Goal: Information Seeking & Learning: Learn about a topic

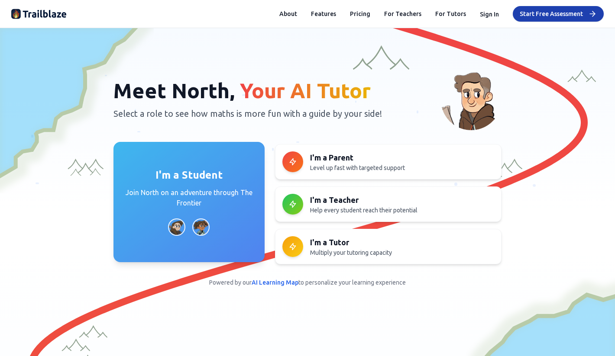
click at [158, 190] on p "Join North on an adventure through The Frontier" at bounding box center [189, 197] width 130 height 21
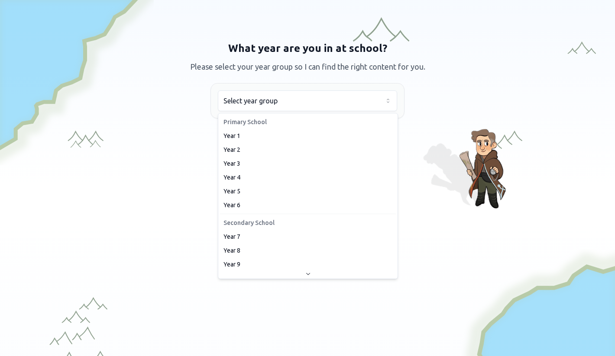
click at [264, 108] on html "We value your privacy We use cookies to enhance your browsing experience, serve…" at bounding box center [307, 178] width 615 height 356
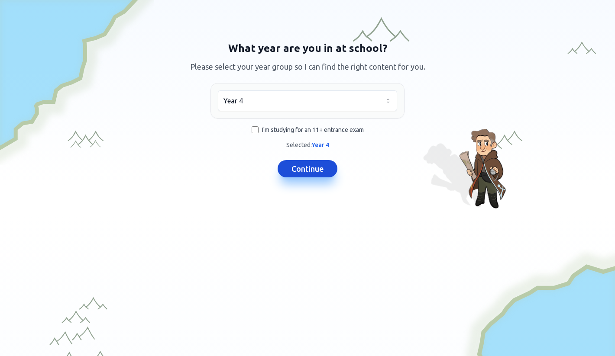
click at [309, 171] on button "Continue" at bounding box center [307, 168] width 60 height 17
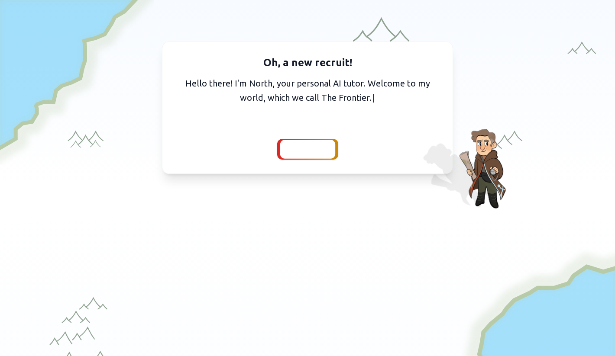
click at [297, 150] on span "Continue" at bounding box center [307, 149] width 33 height 12
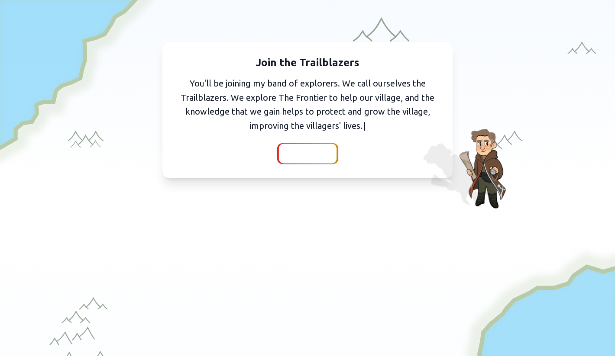
click at [307, 154] on span "Continue" at bounding box center [307, 154] width 33 height 12
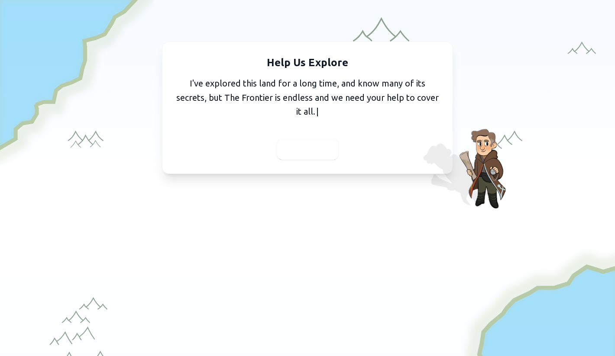
click at [309, 151] on span "Continue" at bounding box center [307, 149] width 33 height 12
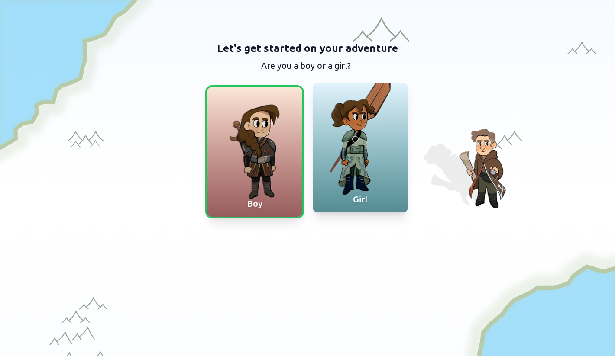
click at [359, 132] on div at bounding box center [360, 148] width 95 height 130
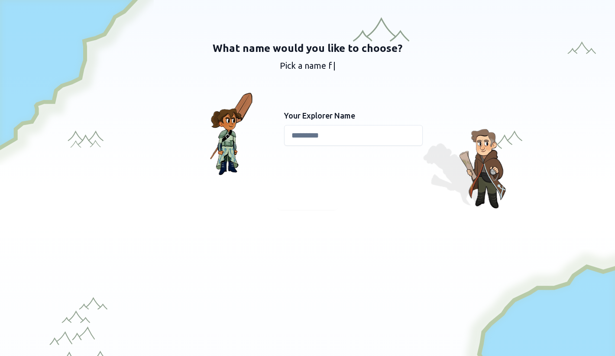
click at [305, 133] on input at bounding box center [353, 135] width 139 height 21
type input "****"
click at [307, 199] on span "Continue" at bounding box center [307, 199] width 33 height 12
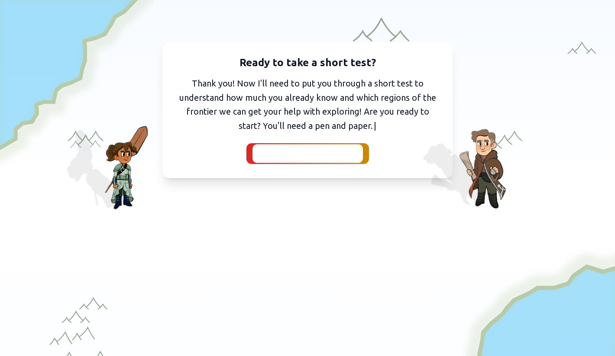
click at [304, 152] on span "I've got my pen and paper" at bounding box center [307, 154] width 95 height 12
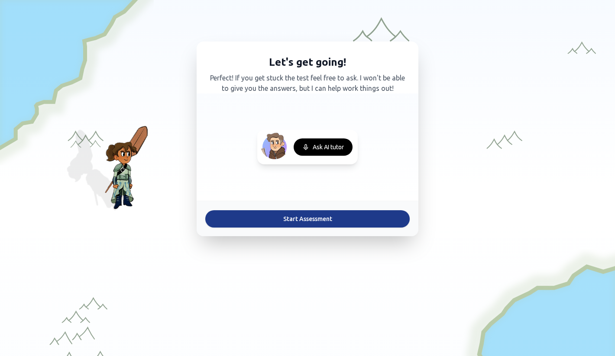
click at [283, 223] on button "Start Assessment" at bounding box center [307, 218] width 204 height 17
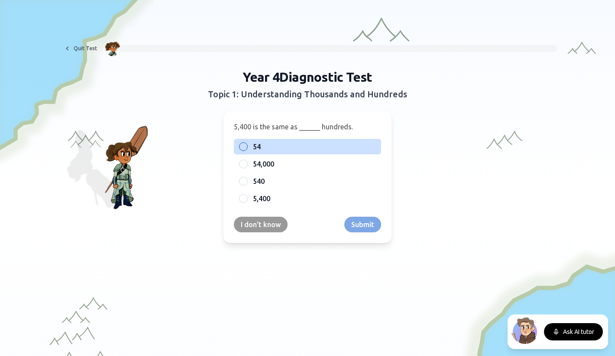
click at [242, 146] on div at bounding box center [243, 146] width 9 height 9
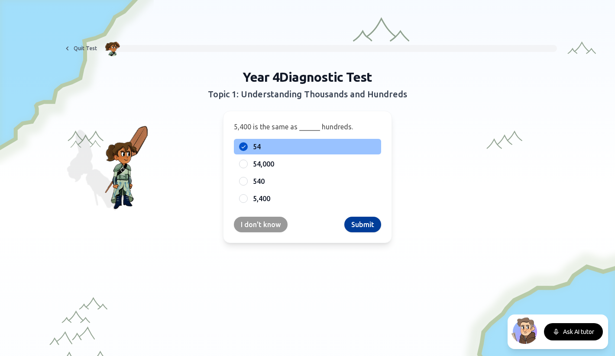
click at [359, 227] on button "Submit" at bounding box center [362, 225] width 37 height 16
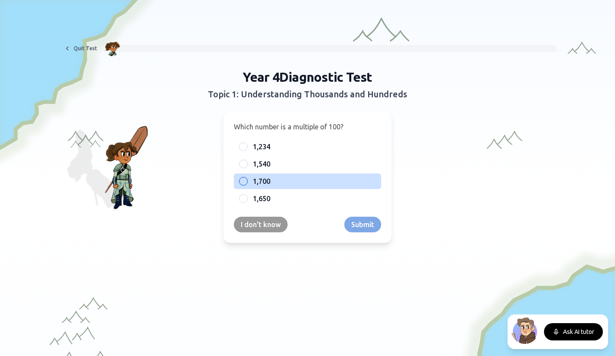
click at [279, 182] on label "1,700" at bounding box center [314, 181] width 123 height 10
click at [247, 182] on button "1,700" at bounding box center [243, 181] width 7 height 7
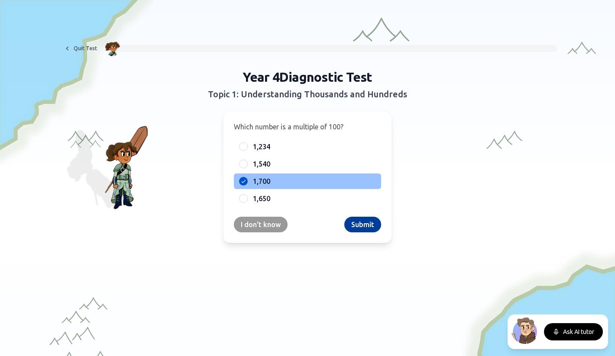
click at [365, 226] on button "Submit" at bounding box center [362, 225] width 37 height 16
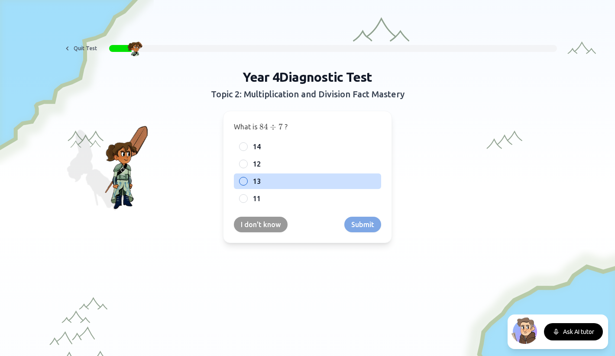
click at [276, 184] on label "13" at bounding box center [314, 181] width 123 height 10
click at [247, 184] on button "13" at bounding box center [243, 181] width 7 height 7
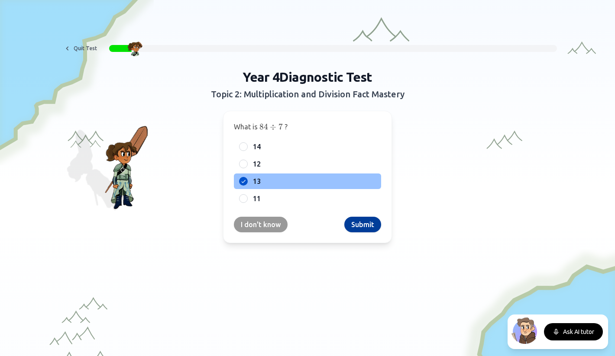
click at [365, 229] on button "Submit" at bounding box center [362, 225] width 37 height 16
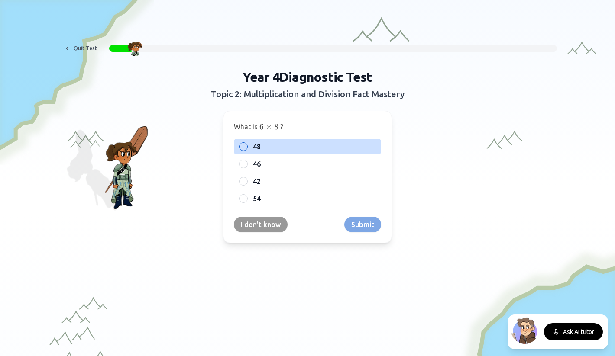
click at [264, 145] on label "48" at bounding box center [314, 147] width 123 height 10
click at [247, 145] on button "48" at bounding box center [243, 146] width 7 height 7
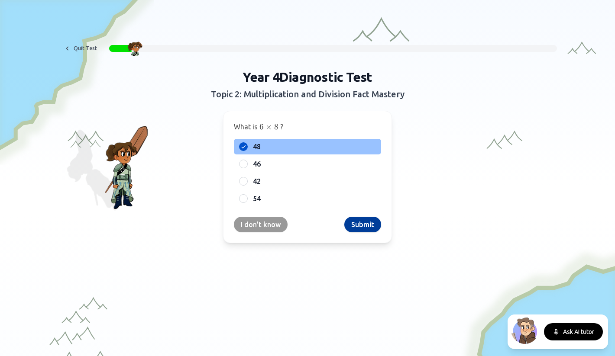
click at [359, 222] on button "Submit" at bounding box center [362, 225] width 37 height 16
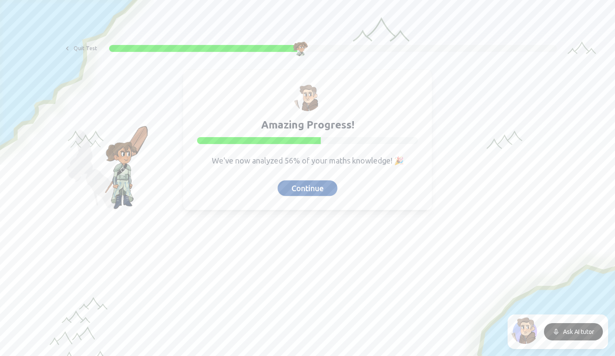
click at [305, 189] on button "Continue" at bounding box center [307, 188] width 60 height 16
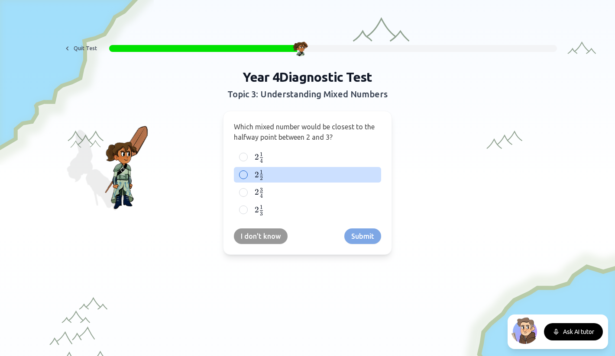
click at [282, 177] on label "2 1 2 2\frac{1}{2} 2 2 1 ​" at bounding box center [314, 175] width 123 height 11
click at [247, 177] on button "2 1 2 2\frac{1}{2} 2 2 1 ​" at bounding box center [243, 174] width 7 height 7
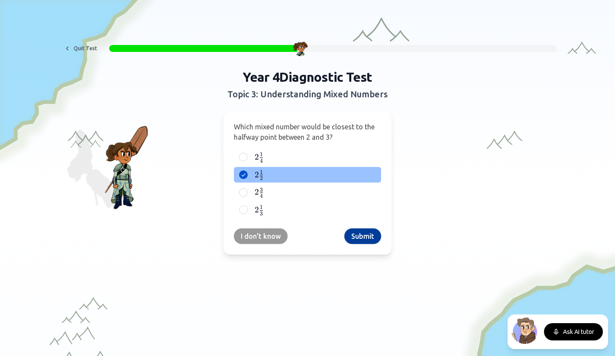
click at [355, 242] on button "Submit" at bounding box center [362, 237] width 37 height 16
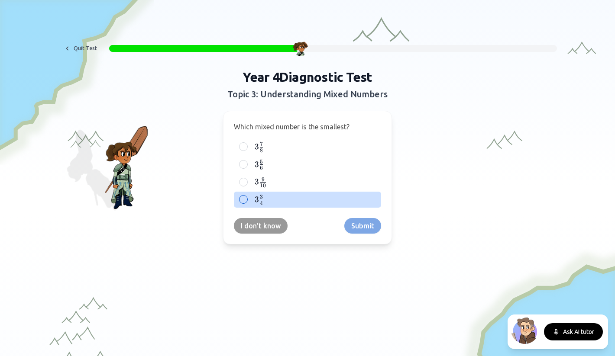
click at [261, 203] on span at bounding box center [261, 203] width 3 height 3
click at [247, 203] on button "3 3 4 3\frac{3}{4} 3 4 3 ​" at bounding box center [243, 199] width 7 height 7
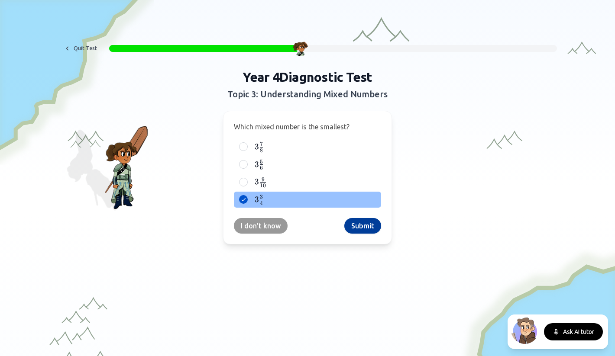
click at [367, 229] on button "Submit" at bounding box center [362, 226] width 37 height 16
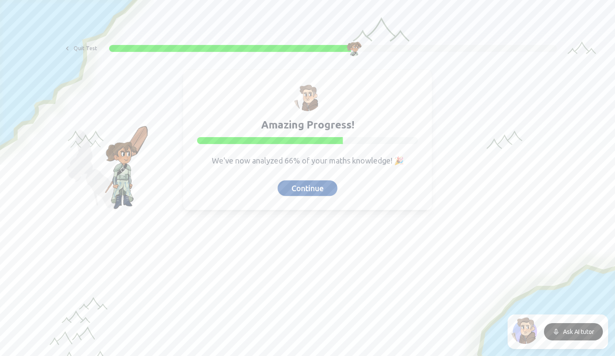
click at [312, 190] on button "Continue" at bounding box center [307, 188] width 60 height 16
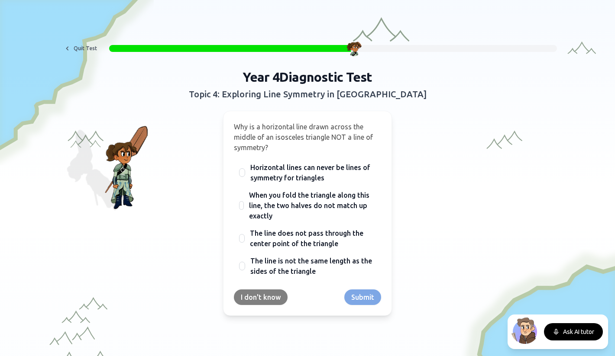
click at [254, 303] on button "I don't know" at bounding box center [261, 298] width 54 height 16
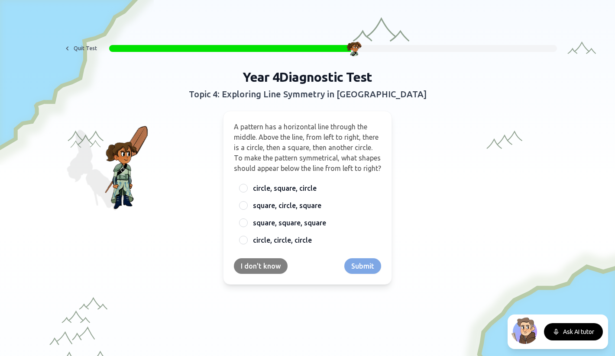
click at [259, 274] on button "I don't know" at bounding box center [261, 266] width 54 height 16
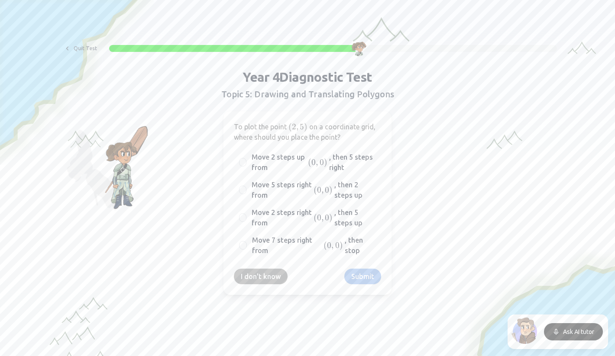
click at [260, 273] on button "I don't know" at bounding box center [261, 277] width 54 height 16
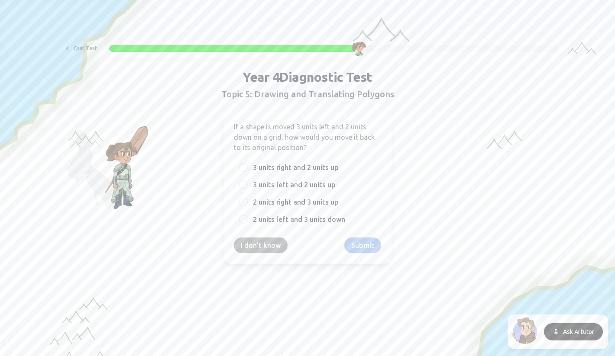
click at [263, 242] on button "I don't know" at bounding box center [261, 246] width 54 height 16
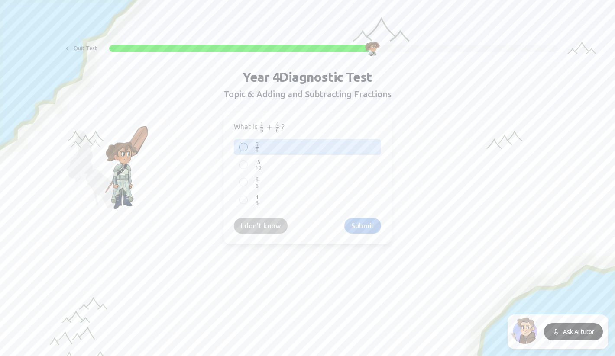
click at [287, 149] on label "5 6 \frac{5}{6} 6 5 ​" at bounding box center [314, 147] width 123 height 11
click at [247, 149] on button "5 6 \frac{5}{6} 6 5 ​" at bounding box center [243, 147] width 7 height 7
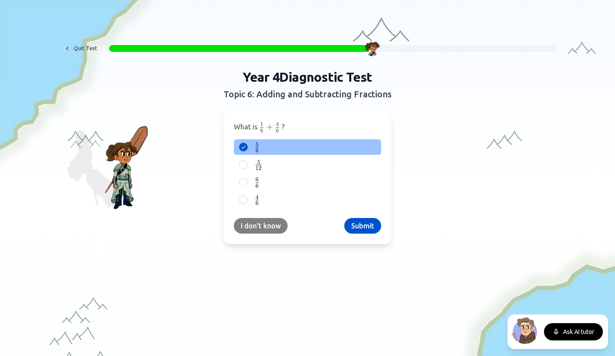
click at [271, 226] on button "I don't know" at bounding box center [261, 226] width 54 height 16
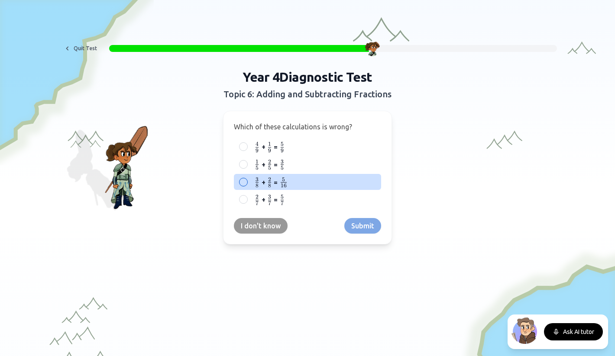
click at [297, 180] on label "3 8 {3 \over 8} 8 3 ​ + 2 8 {2 \over 8} 8 2 ​ = 5 16 {5 \over 16} 16 5 ​" at bounding box center [314, 182] width 123 height 11
click at [247, 180] on button "3 8 {3 \over 8} 8 3 ​ + 2 8 {2 \over 8} 8 2 ​ = 5 16 {5 \over 16} 16 5 ​" at bounding box center [243, 182] width 7 height 7
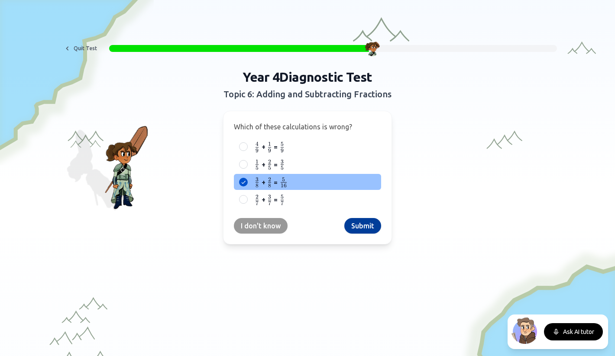
click at [371, 225] on button "Submit" at bounding box center [362, 226] width 37 height 16
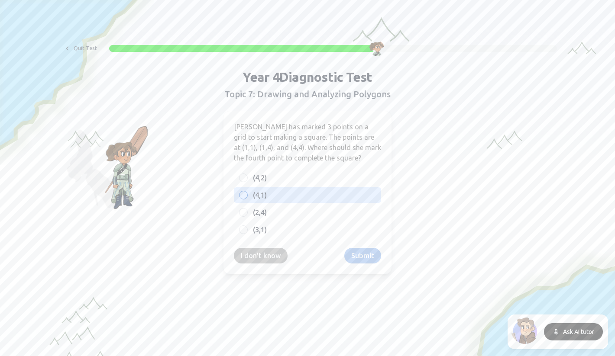
click at [288, 197] on label "(4,1)" at bounding box center [314, 195] width 123 height 10
click at [247, 197] on button "(4,1)" at bounding box center [243, 195] width 7 height 7
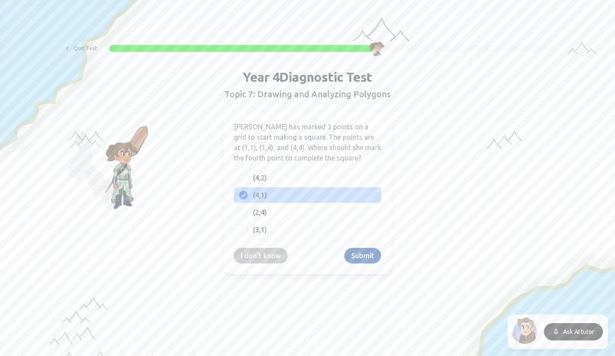
click at [357, 257] on button "Submit" at bounding box center [362, 256] width 37 height 16
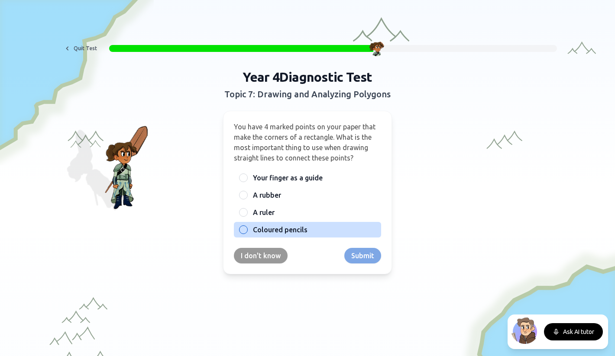
click at [243, 229] on div at bounding box center [243, 230] width 9 height 9
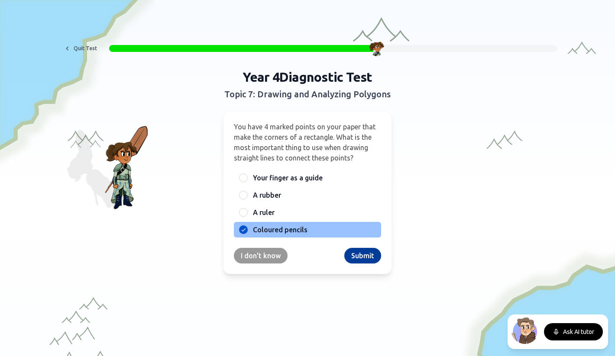
click at [354, 258] on button "Submit" at bounding box center [362, 256] width 37 height 16
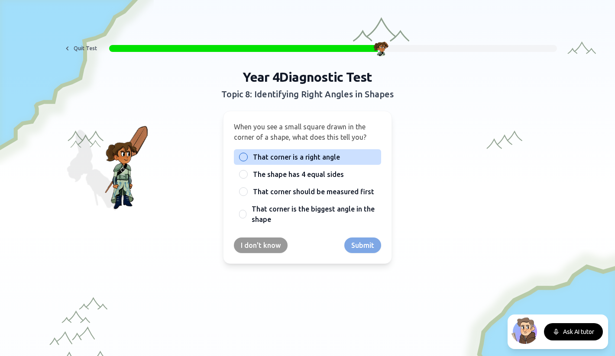
click at [243, 156] on div at bounding box center [243, 157] width 9 height 9
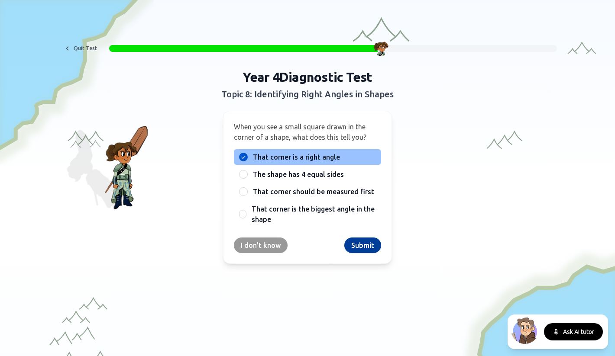
click at [355, 249] on button "Submit" at bounding box center [362, 246] width 37 height 16
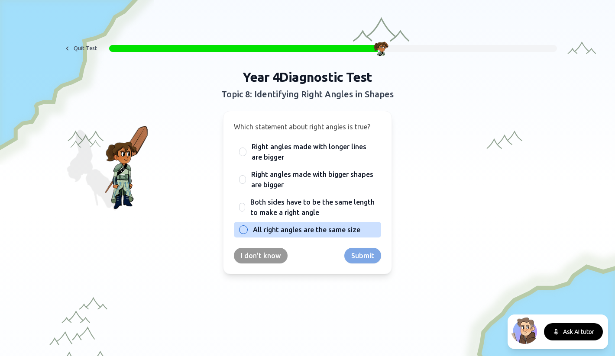
click at [273, 228] on span "All right angles are the same size" at bounding box center [306, 230] width 107 height 10
click at [247, 228] on button "All right angles are the same size" at bounding box center [243, 229] width 7 height 7
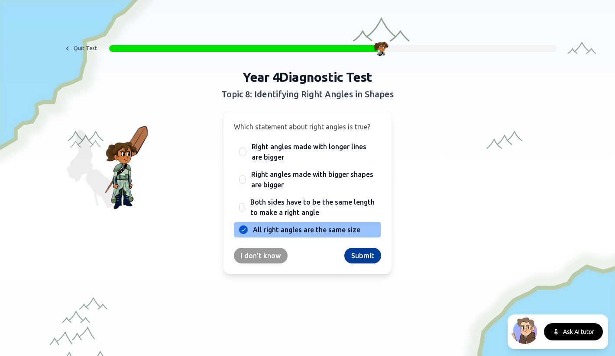
click at [369, 256] on button "Submit" at bounding box center [362, 256] width 37 height 16
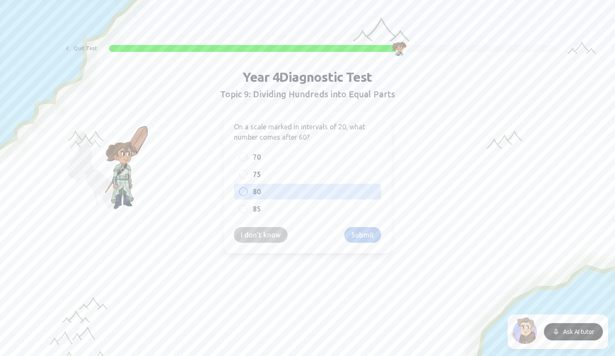
click at [260, 191] on span "80" at bounding box center [257, 192] width 8 height 10
click at [247, 191] on button "80" at bounding box center [243, 191] width 7 height 7
click at [360, 235] on button "Submit" at bounding box center [362, 235] width 37 height 16
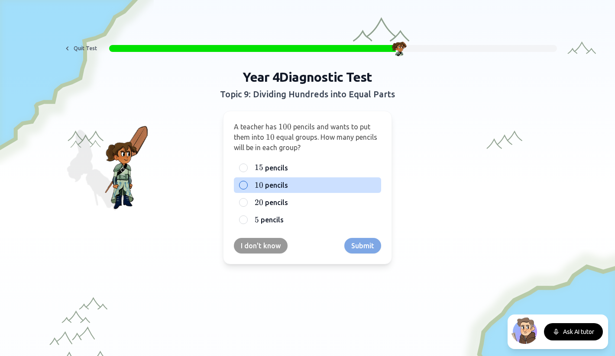
click at [273, 187] on span "pencils" at bounding box center [276, 185] width 23 height 10
click at [247, 187] on button "10 10 10 pencils" at bounding box center [243, 185] width 7 height 7
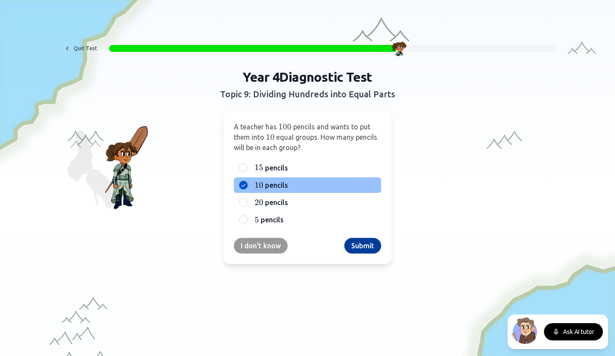
click at [365, 248] on button "Submit" at bounding box center [362, 246] width 37 height 16
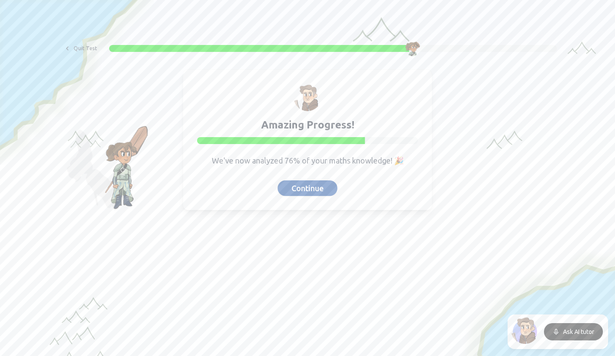
click at [309, 192] on button "Continue" at bounding box center [307, 188] width 60 height 16
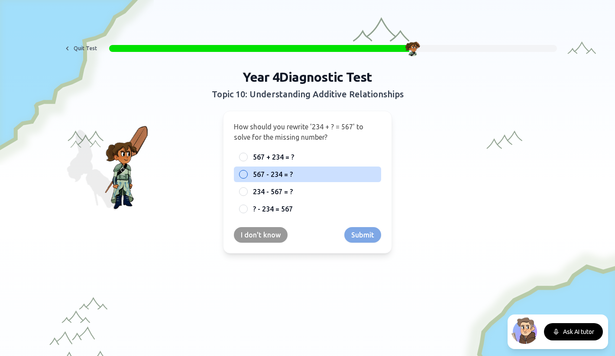
click at [267, 177] on span "567 - 234 = ?" at bounding box center [273, 174] width 40 height 10
click at [247, 177] on button "567 - 234 = ?" at bounding box center [243, 174] width 7 height 7
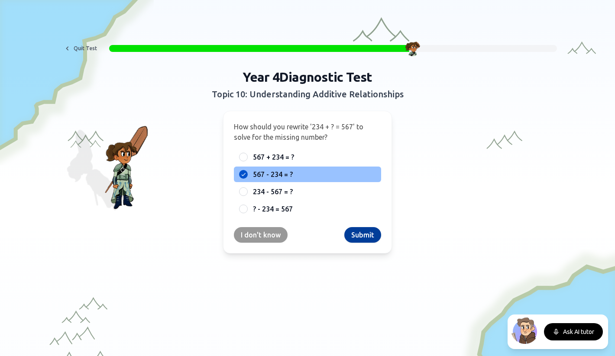
click at [361, 242] on button "Submit" at bounding box center [362, 235] width 37 height 16
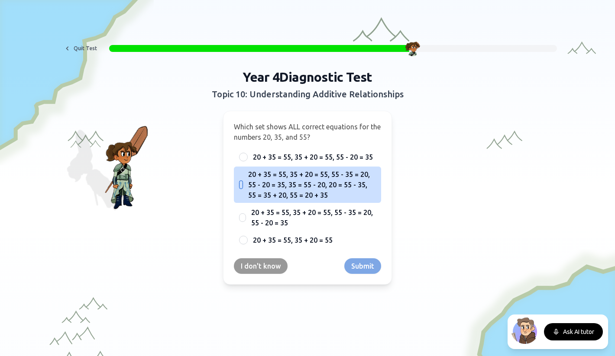
click at [247, 192] on div "20 + 35 = 55, 35 + 20 = 55, 55 - 35 = 20, 55 - 20 = 35, 35 = 55 - 20, 20 = 55 -…" at bounding box center [307, 185] width 147 height 36
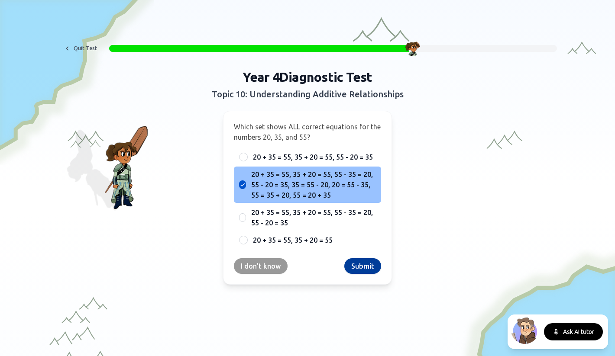
click at [359, 264] on button "Submit" at bounding box center [362, 266] width 37 height 16
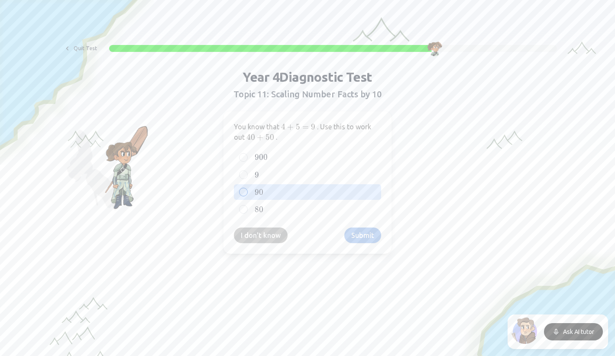
click at [258, 190] on span "90" at bounding box center [259, 192] width 9 height 10
click at [247, 190] on button "90 90 90" at bounding box center [243, 192] width 7 height 7
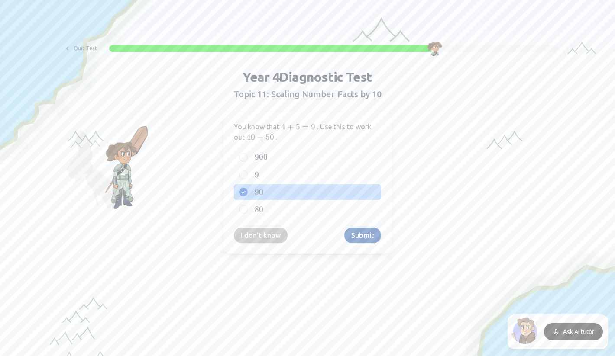
click at [366, 241] on button "Submit" at bounding box center [362, 236] width 37 height 16
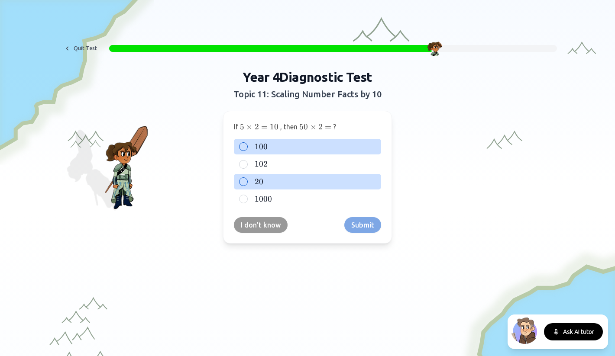
click at [258, 151] on span "100" at bounding box center [261, 147] width 13 height 10
click at [247, 150] on button "100 100 100" at bounding box center [243, 146] width 7 height 7
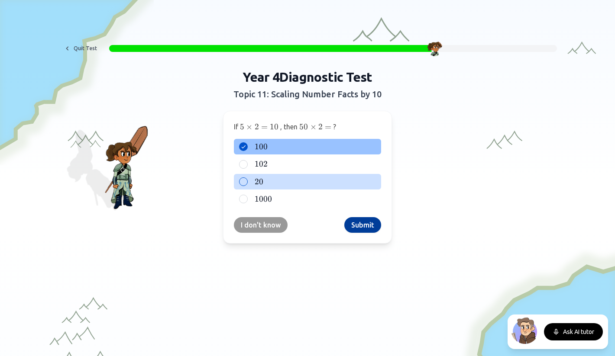
click at [362, 223] on button "Submit" at bounding box center [362, 225] width 37 height 16
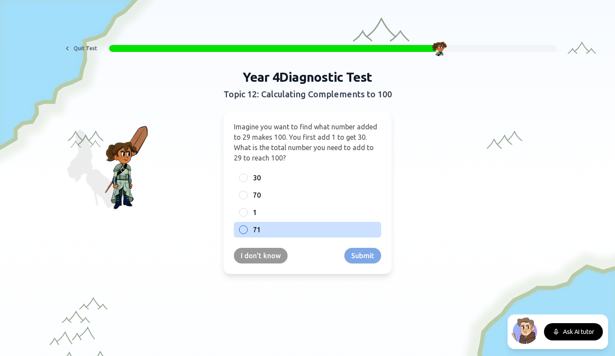
click at [251, 232] on div "71" at bounding box center [307, 230] width 147 height 16
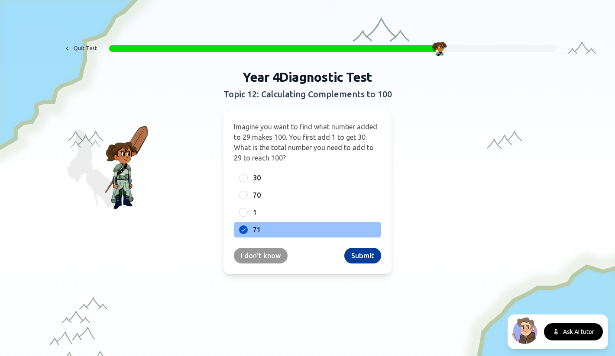
click at [378, 255] on button "Submit" at bounding box center [362, 256] width 37 height 16
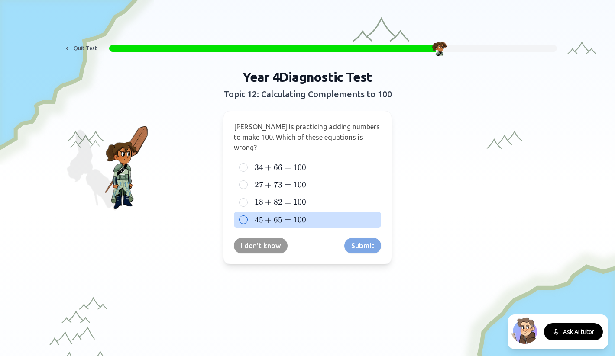
click at [274, 215] on span "65" at bounding box center [278, 220] width 9 height 10
click at [247, 216] on button "45 + 65 = 100 45 + 65 = 100 45 + 65 = 100" at bounding box center [243, 219] width 7 height 7
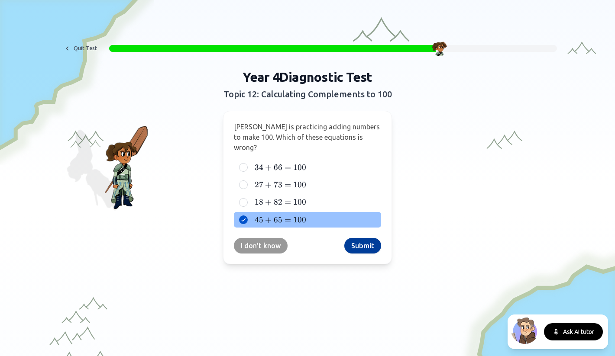
click at [366, 238] on button "Submit" at bounding box center [362, 246] width 37 height 16
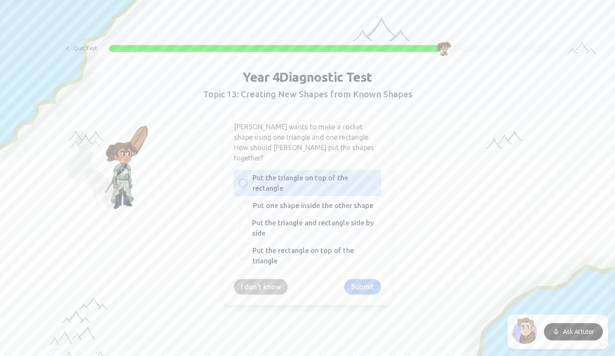
click at [258, 173] on span "Put the triangle on top of the rectangle" at bounding box center [313, 183] width 123 height 21
click at [247, 180] on button "Put the triangle on top of the rectangle" at bounding box center [243, 183] width 7 height 7
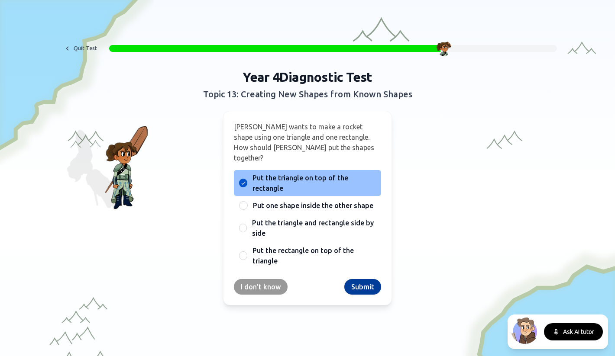
click at [373, 279] on button "Submit" at bounding box center [362, 287] width 37 height 16
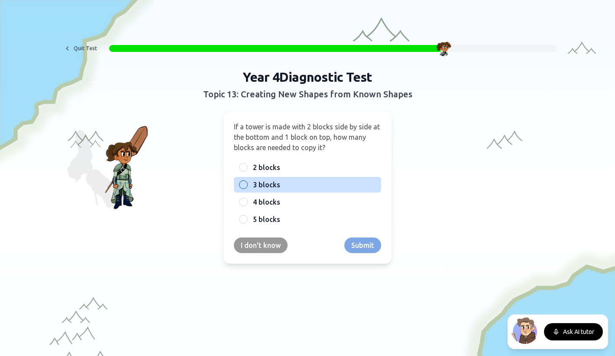
click at [266, 184] on span "3 blocks" at bounding box center [266, 185] width 27 height 10
click at [247, 184] on button "3 blocks" at bounding box center [243, 184] width 7 height 7
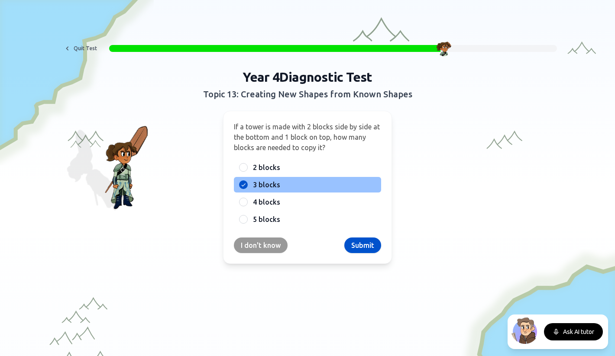
click at [354, 237] on div "If a tower is made with 2 blocks side by side at the bottom and 1 block on top,…" at bounding box center [307, 187] width 169 height 153
click at [355, 243] on button "Submit" at bounding box center [362, 246] width 37 height 16
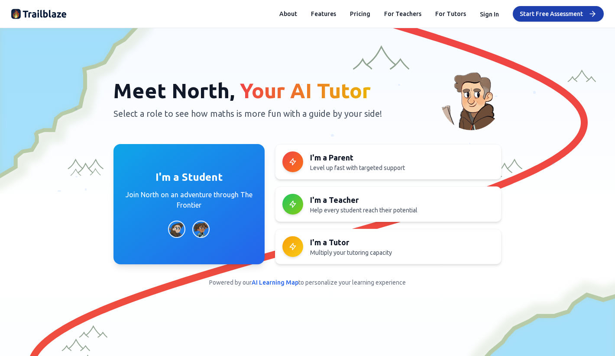
click at [239, 142] on div "Meet North, Your AI Tutor Select a role to see how maths is more fun with a gui…" at bounding box center [307, 178] width 592 height 217
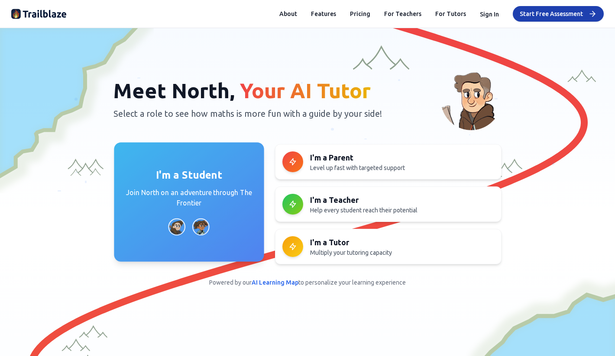
click at [143, 200] on p "Join North on an adventure through The Frontier" at bounding box center [188, 197] width 129 height 21
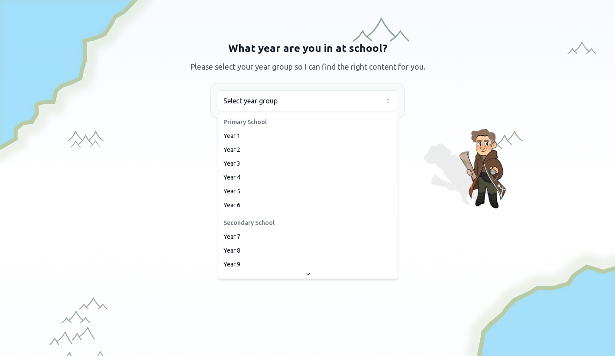
click at [275, 97] on html "We value your privacy We use cookies to enhance your browsing experience, serve…" at bounding box center [307, 178] width 615 height 356
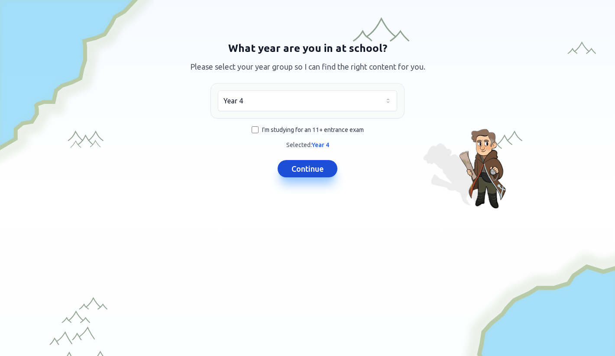
click at [313, 169] on button "Continue" at bounding box center [307, 168] width 60 height 17
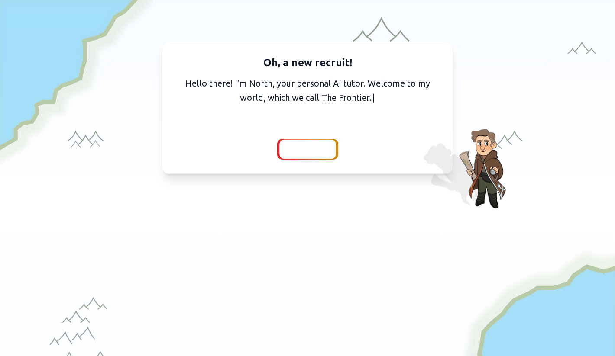
click at [302, 151] on span "Continue" at bounding box center [307, 149] width 33 height 12
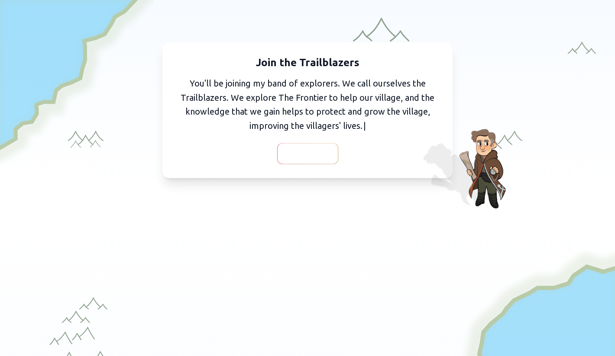
click at [305, 153] on span "Continue" at bounding box center [307, 154] width 33 height 12
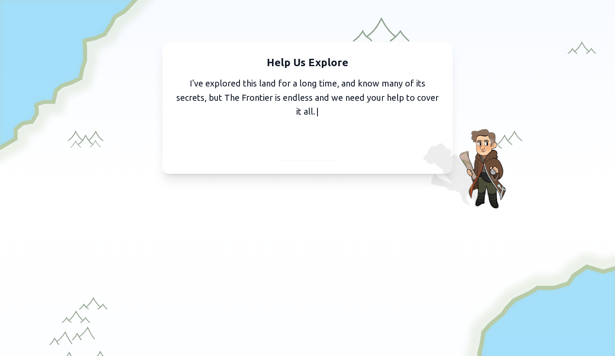
click at [299, 150] on span "Continue" at bounding box center [307, 149] width 33 height 12
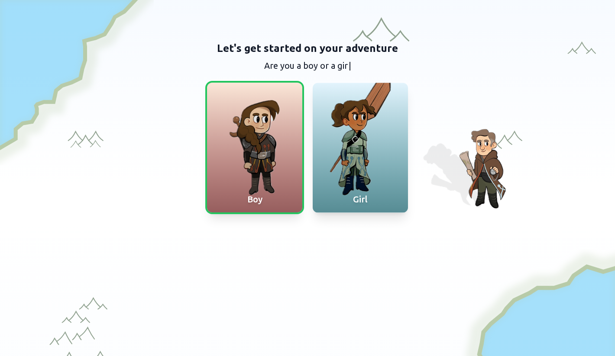
click at [361, 131] on div at bounding box center [360, 148] width 95 height 130
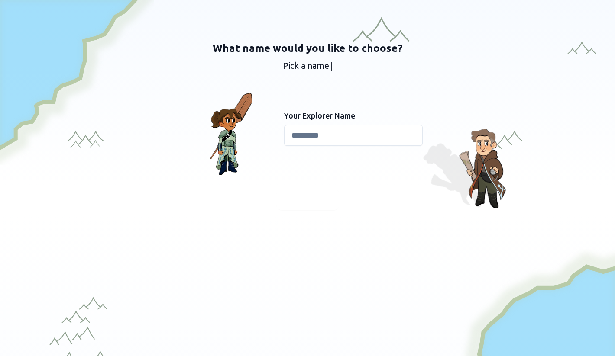
click at [317, 136] on input at bounding box center [353, 135] width 139 height 21
type input "****"
click at [297, 201] on span "Continue" at bounding box center [307, 199] width 33 height 12
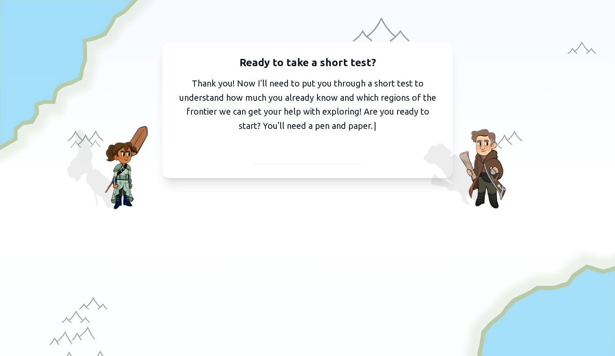
click at [274, 151] on span "I've got my pen and paper" at bounding box center [307, 154] width 95 height 12
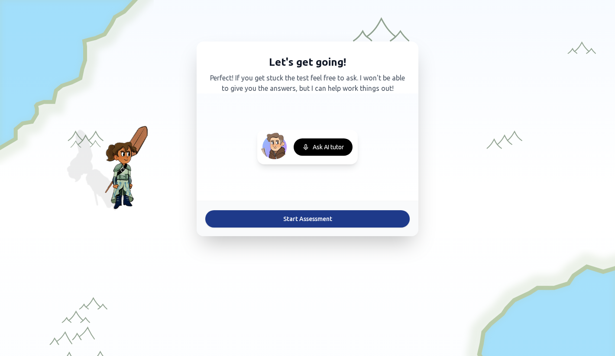
click at [284, 218] on button "Start Assessment" at bounding box center [307, 218] width 204 height 17
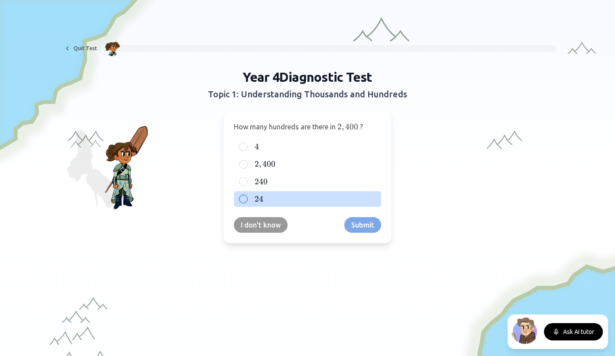
click at [252, 199] on div "24 24 24" at bounding box center [307, 199] width 147 height 16
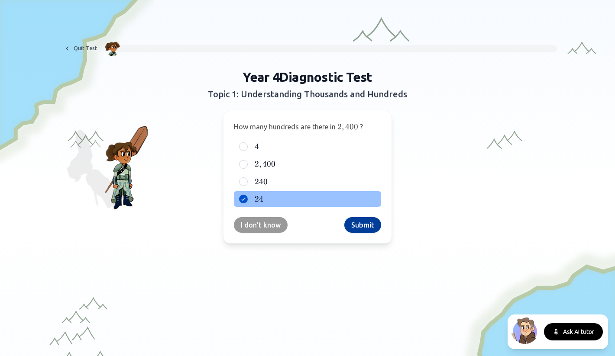
click at [363, 227] on button "Submit" at bounding box center [362, 225] width 37 height 16
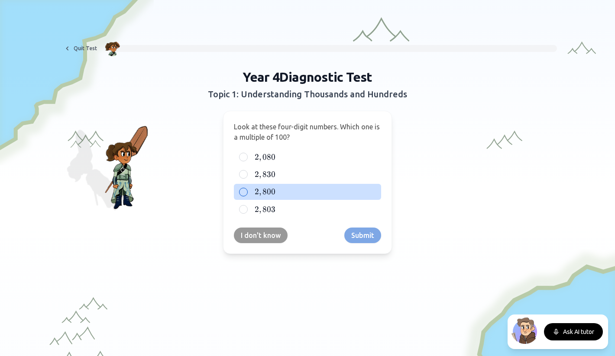
click at [269, 192] on span "800" at bounding box center [268, 192] width 13 height 10
click at [247, 192] on button "2 , 800 2,800 2 , 800" at bounding box center [243, 192] width 7 height 7
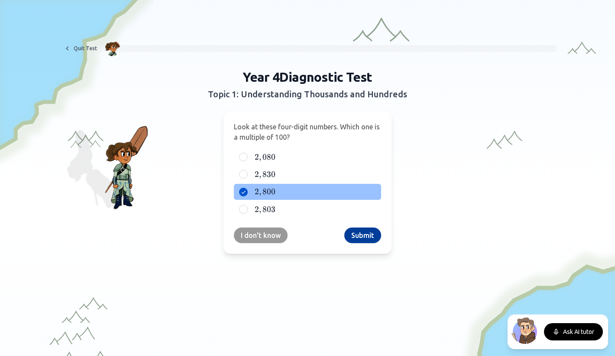
click at [368, 237] on button "Submit" at bounding box center [362, 236] width 37 height 16
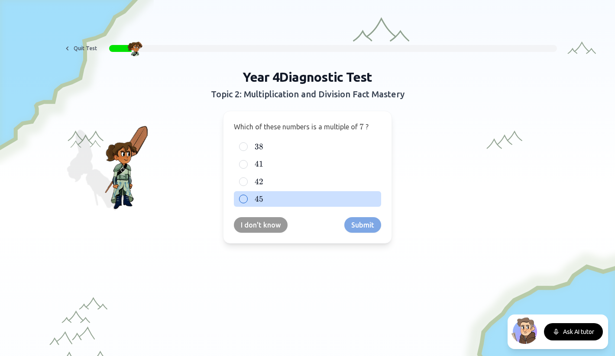
click at [260, 197] on span "45" at bounding box center [259, 199] width 9 height 10
click at [247, 197] on button "45 45 45" at bounding box center [243, 199] width 7 height 7
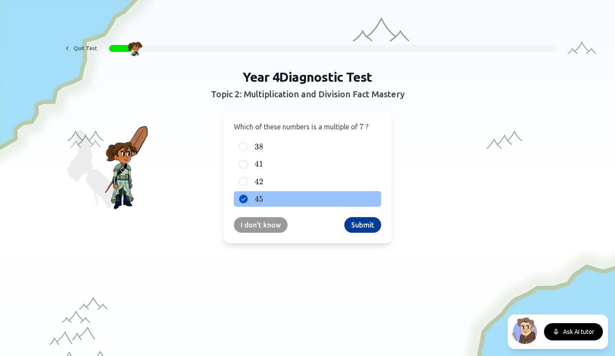
click at [357, 226] on button "Submit" at bounding box center [362, 225] width 37 height 16
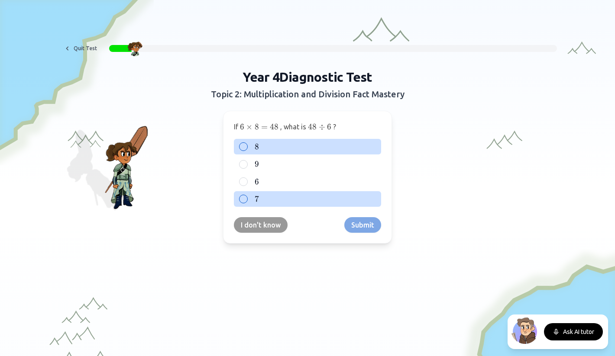
click at [257, 148] on span "8" at bounding box center [257, 147] width 4 height 10
click at [247, 148] on button "8 8 8" at bounding box center [243, 146] width 7 height 7
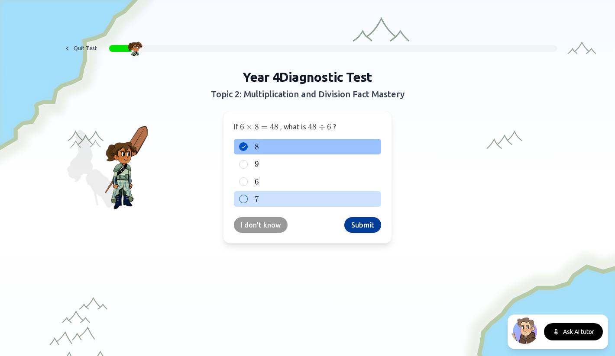
click at [361, 229] on button "Submit" at bounding box center [362, 225] width 37 height 16
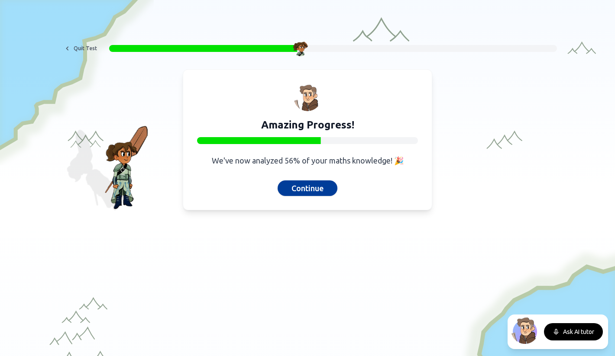
click at [310, 186] on button "Continue" at bounding box center [307, 188] width 60 height 16
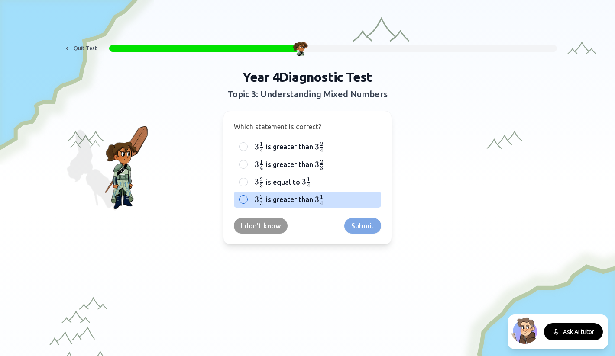
click at [256, 196] on span "3" at bounding box center [257, 200] width 4 height 10
click at [247, 196] on button "3 2 3 3\frac{2}{3} 3 3 2 ​ is greater than 3 1 4 3\frac{1}{4} 3 4 1 ​" at bounding box center [243, 199] width 7 height 7
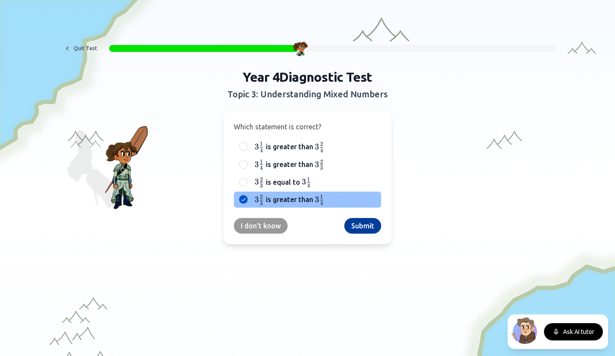
click at [363, 227] on button "Submit" at bounding box center [362, 226] width 37 height 16
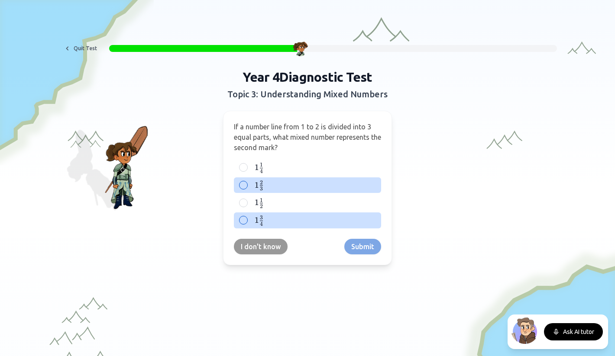
click at [245, 186] on div at bounding box center [243, 185] width 9 height 9
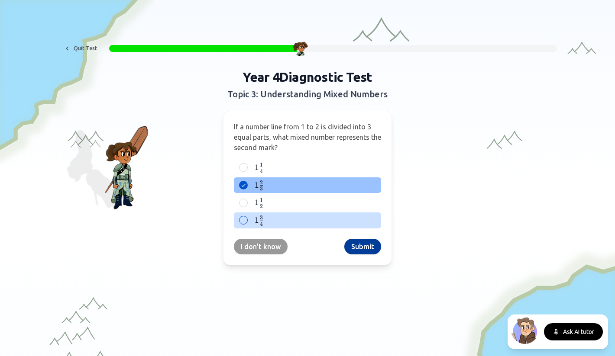
click at [358, 246] on button "Submit" at bounding box center [362, 247] width 37 height 16
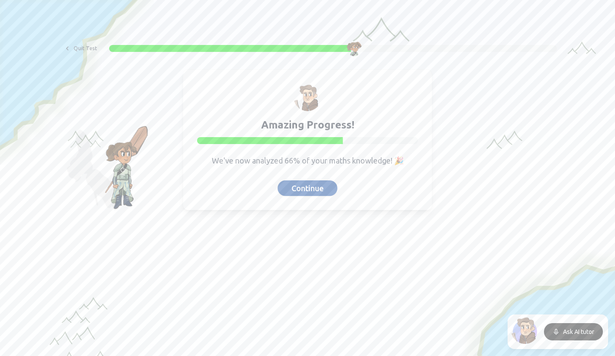
click at [313, 189] on button "Continue" at bounding box center [307, 188] width 60 height 16
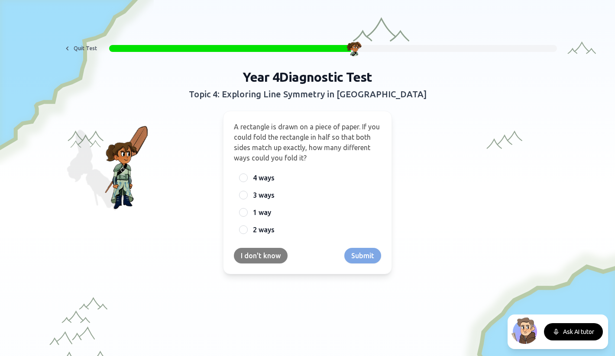
click at [256, 257] on button "I don't know" at bounding box center [261, 256] width 54 height 16
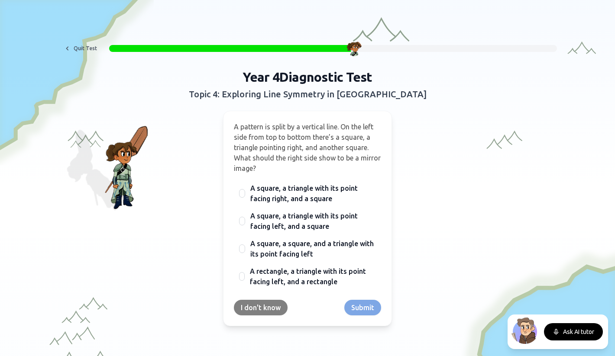
click at [254, 305] on button "I don't know" at bounding box center [261, 308] width 54 height 16
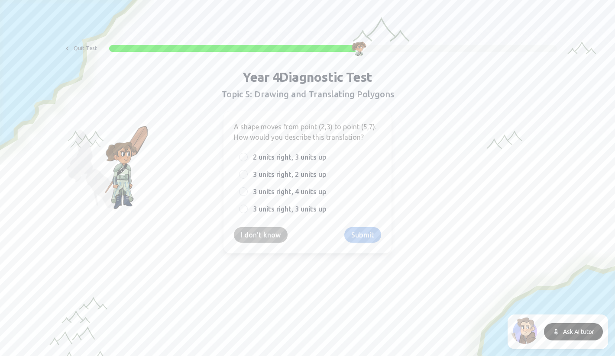
click at [266, 235] on button "I don't know" at bounding box center [261, 235] width 54 height 16
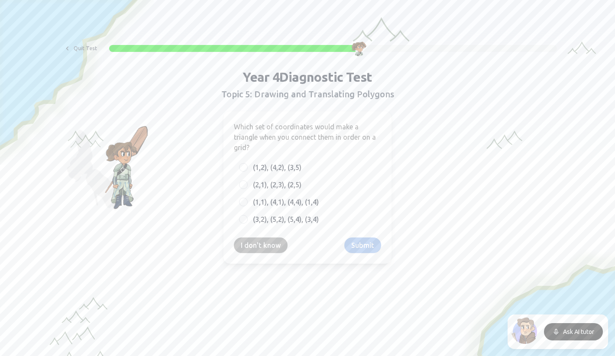
click at [264, 245] on button "I don't know" at bounding box center [261, 246] width 54 height 16
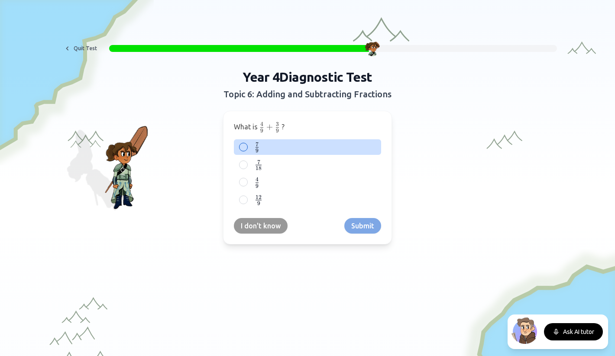
click at [248, 146] on div "7 9 \frac{7}{9} 9 7 ​" at bounding box center [307, 147] width 147 height 16
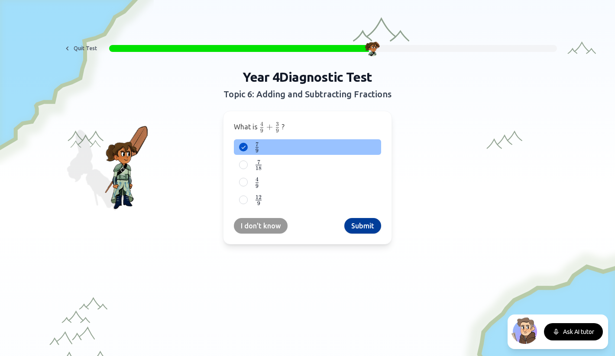
click at [354, 227] on button "Submit" at bounding box center [362, 226] width 37 height 16
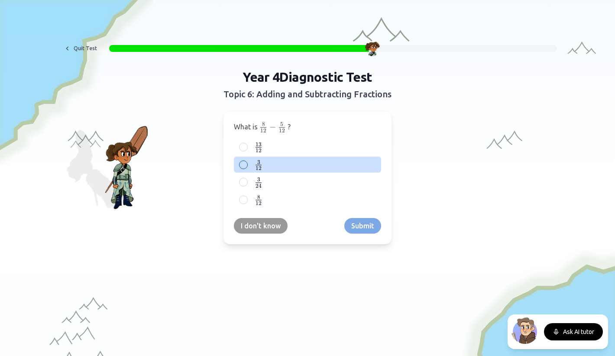
click at [258, 168] on span at bounding box center [258, 168] width 6 height 3
click at [247, 168] on button "3 12 \frac{3}{12} 12 3 ​" at bounding box center [243, 164] width 7 height 7
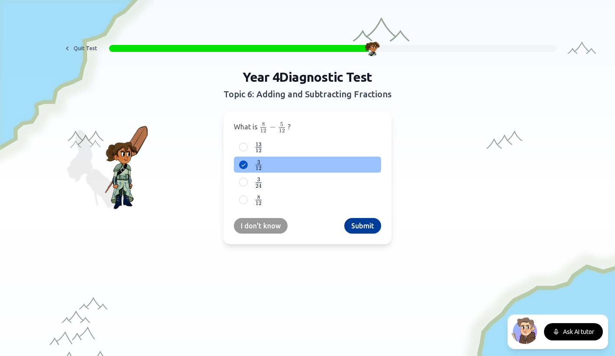
click at [369, 230] on button "Submit" at bounding box center [362, 226] width 37 height 16
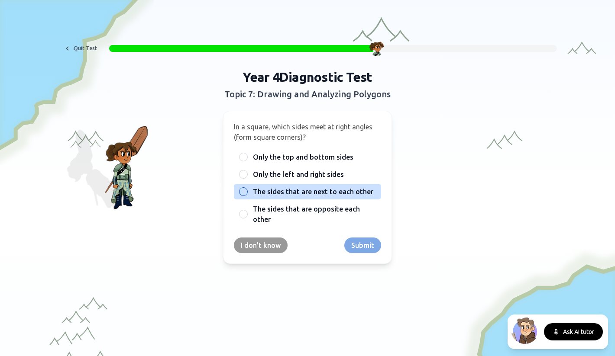
click at [247, 192] on div at bounding box center [243, 191] width 9 height 9
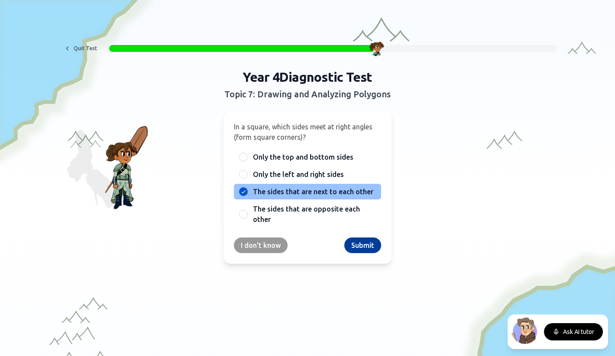
click at [362, 244] on button "Submit" at bounding box center [362, 246] width 37 height 16
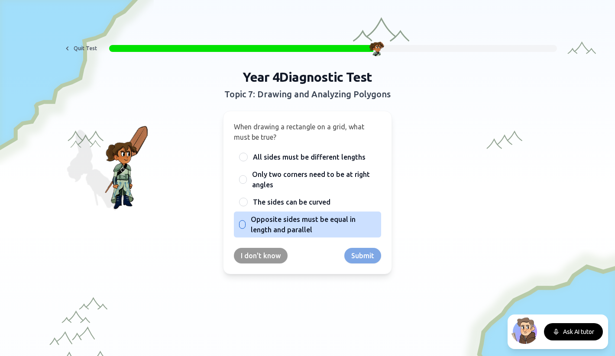
click at [245, 223] on div at bounding box center [242, 224] width 6 height 9
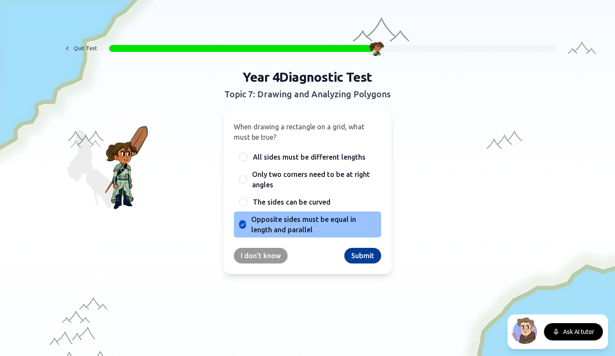
click at [356, 255] on button "Submit" at bounding box center [362, 256] width 37 height 16
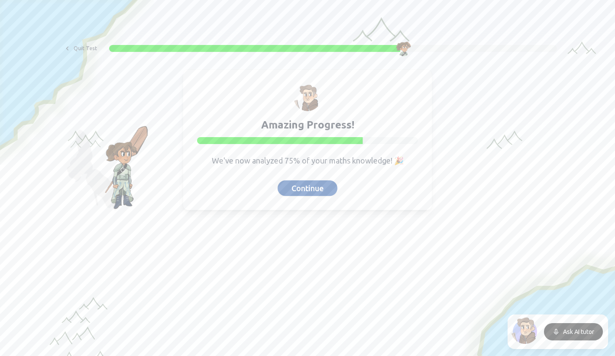
click at [305, 189] on button "Continue" at bounding box center [307, 188] width 60 height 16
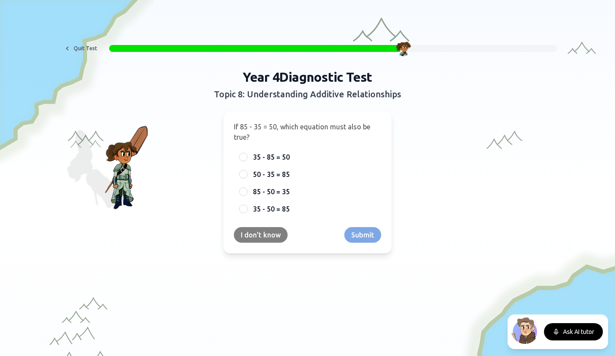
click at [267, 235] on button "I don't know" at bounding box center [261, 235] width 54 height 16
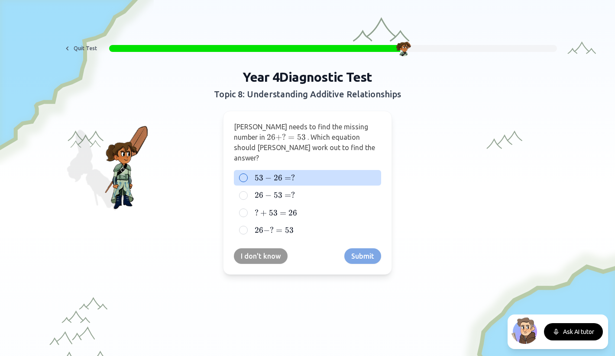
click at [258, 173] on span "53" at bounding box center [259, 178] width 9 height 10
click at [247, 174] on button "53 − 26 = ? 53 - 26 = ? 53 − 26 = ?" at bounding box center [243, 177] width 7 height 7
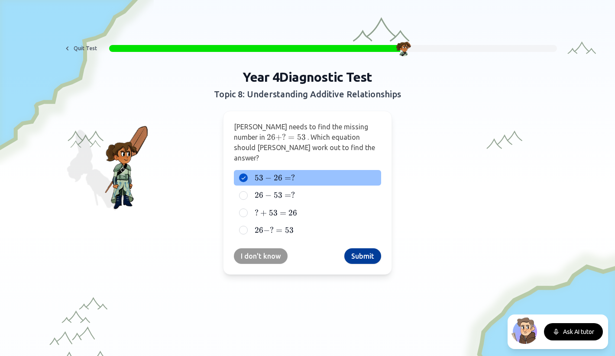
click at [363, 248] on button "Submit" at bounding box center [362, 256] width 37 height 16
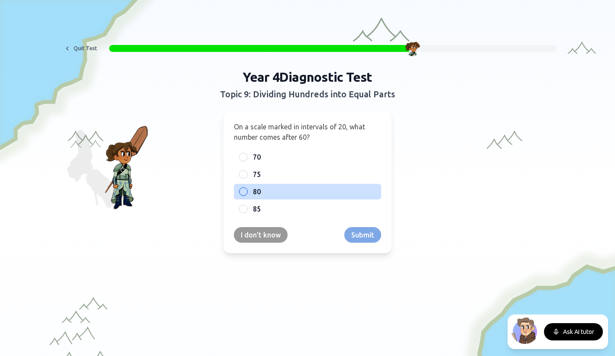
click at [292, 189] on label "80" at bounding box center [314, 192] width 123 height 10
click at [247, 189] on button "80" at bounding box center [243, 191] width 7 height 7
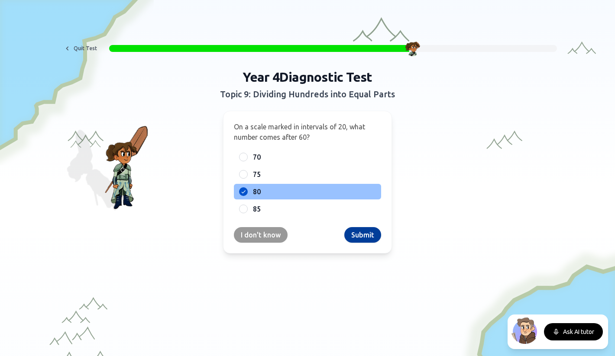
click at [350, 229] on button "Submit" at bounding box center [362, 235] width 37 height 16
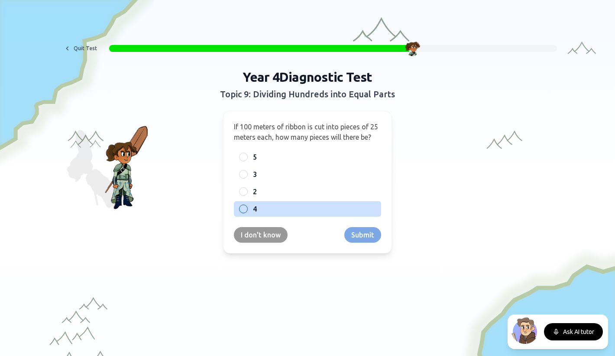
click at [271, 212] on label "4" at bounding box center [314, 209] width 123 height 10
click at [247, 212] on button "4" at bounding box center [243, 209] width 7 height 7
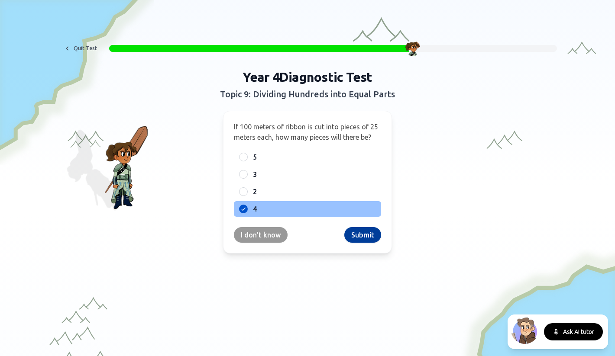
click at [366, 235] on button "Submit" at bounding box center [362, 235] width 37 height 16
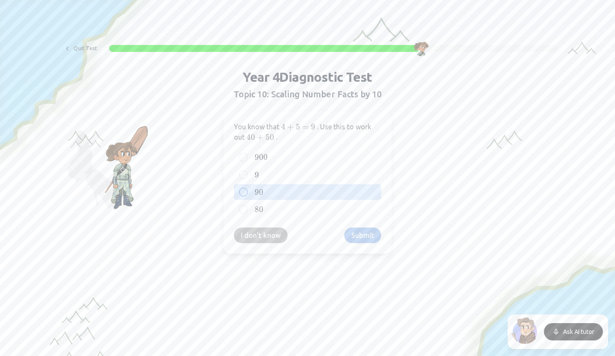
click at [258, 192] on span "90" at bounding box center [259, 192] width 9 height 10
click at [247, 192] on button "90 90 90" at bounding box center [243, 192] width 7 height 7
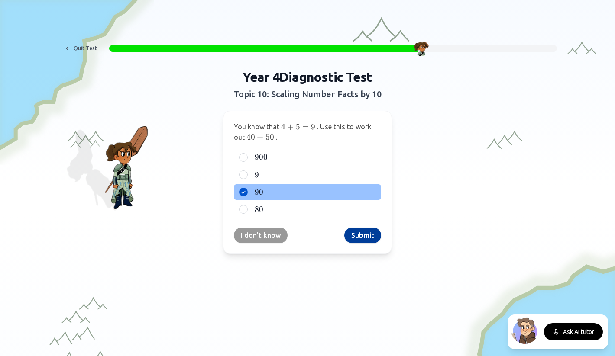
click at [362, 231] on button "Submit" at bounding box center [362, 236] width 37 height 16
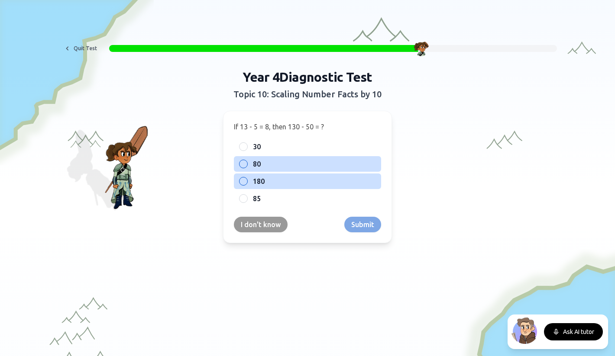
click at [276, 162] on label "80" at bounding box center [314, 164] width 123 height 10
click at [247, 162] on button "80" at bounding box center [243, 164] width 7 height 7
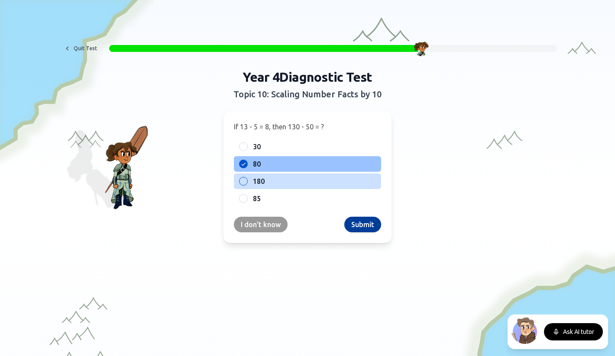
click at [363, 226] on button "Submit" at bounding box center [362, 225] width 37 height 16
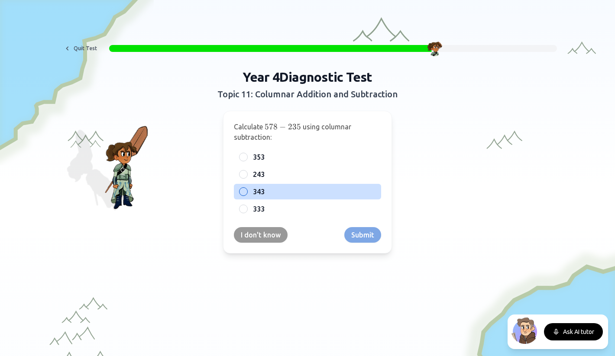
click at [255, 191] on span "343" at bounding box center [259, 192] width 12 height 10
click at [247, 191] on button "343" at bounding box center [243, 191] width 7 height 7
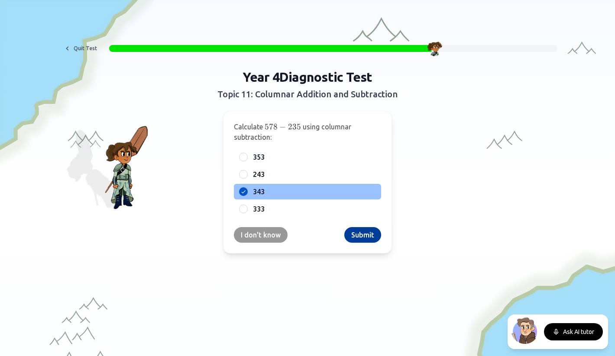
click at [357, 233] on button "Submit" at bounding box center [362, 235] width 37 height 16
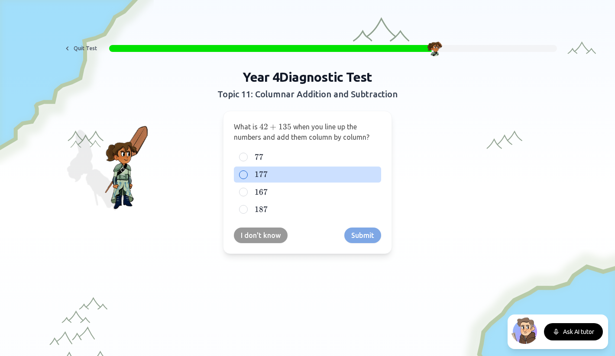
click at [260, 171] on span "177" at bounding box center [261, 175] width 13 height 10
click at [247, 171] on button "177 177 177" at bounding box center [243, 174] width 7 height 7
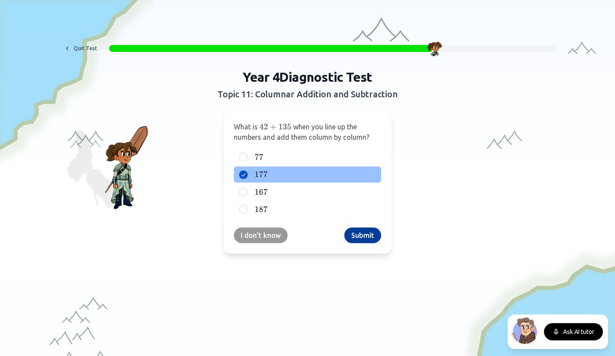
click at [356, 233] on button "Submit" at bounding box center [362, 236] width 37 height 16
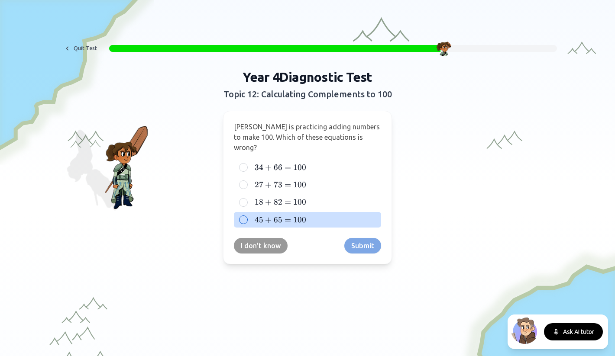
click at [283, 215] on span "65 =" at bounding box center [284, 220] width 20 height 10
click at [247, 216] on button "45 + 65 = 100 45 + 65 = 100 45 + 65 = 100" at bounding box center [243, 219] width 7 height 7
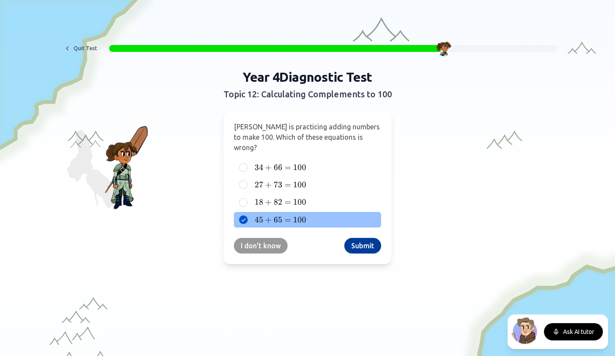
click at [356, 238] on button "Submit" at bounding box center [362, 246] width 37 height 16
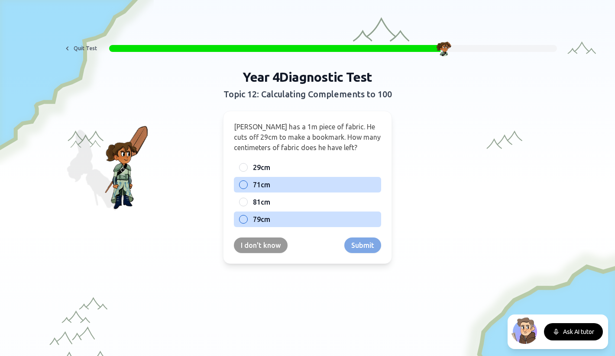
click at [282, 180] on label "71cm" at bounding box center [314, 185] width 123 height 10
click at [247, 181] on button "71cm" at bounding box center [243, 184] width 7 height 7
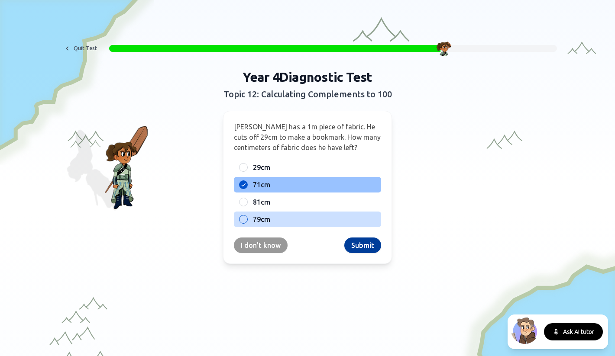
click at [359, 245] on button "Submit" at bounding box center [362, 246] width 37 height 16
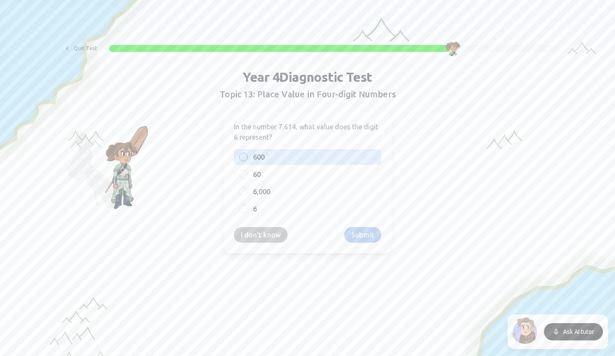
click at [258, 154] on span "600" at bounding box center [259, 157] width 12 height 10
click at [247, 154] on button "600" at bounding box center [243, 157] width 7 height 7
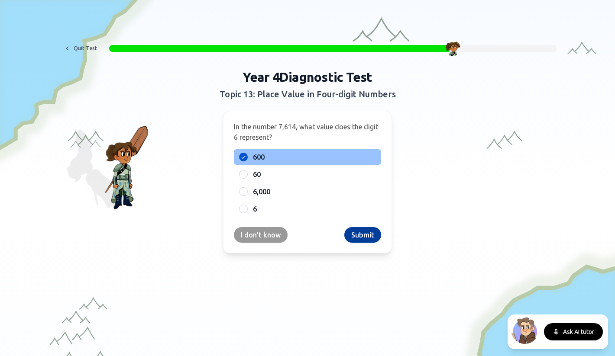
click at [361, 234] on button "Submit" at bounding box center [362, 235] width 37 height 16
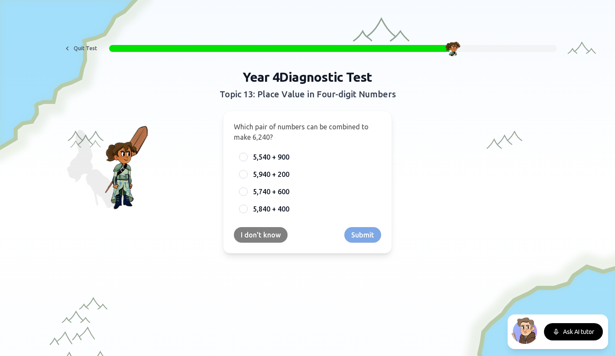
click at [264, 235] on button "I don't know" at bounding box center [261, 235] width 54 height 16
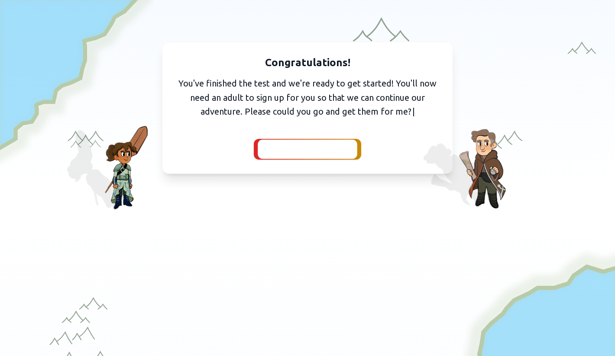
click at [285, 154] on span "I've got them with me" at bounding box center [307, 149] width 80 height 12
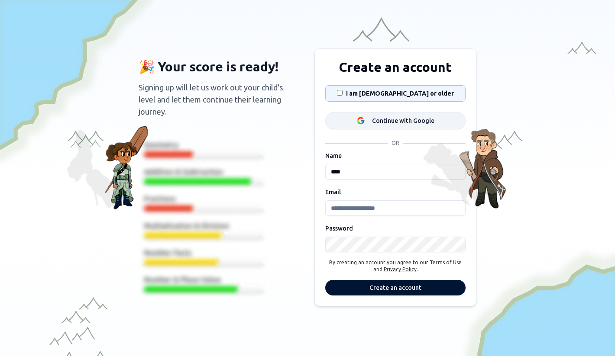
click at [361, 122] on icon at bounding box center [360, 120] width 9 height 9
